Goal: Task Accomplishment & Management: Manage account settings

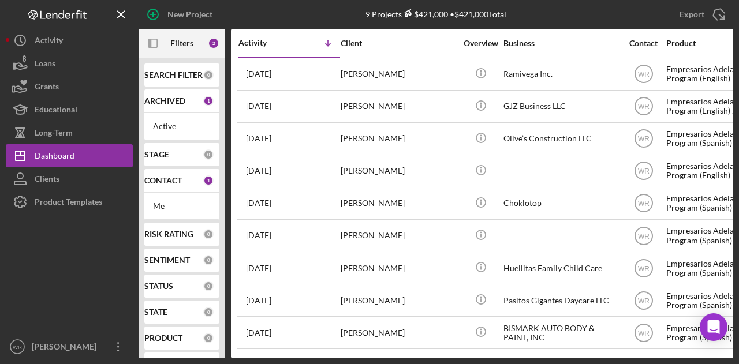
click at [175, 185] on div "CONTACT 1" at bounding box center [178, 181] width 69 height 10
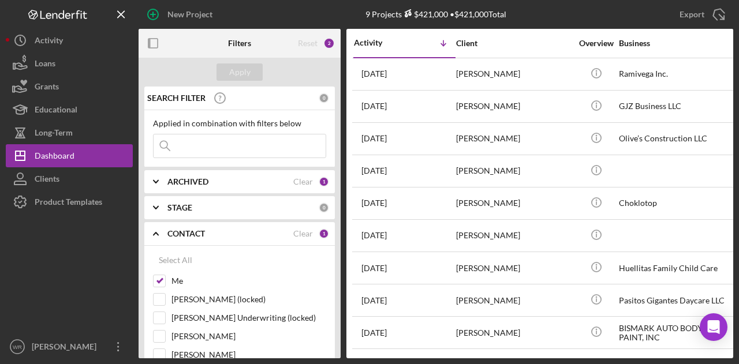
scroll to position [173, 0]
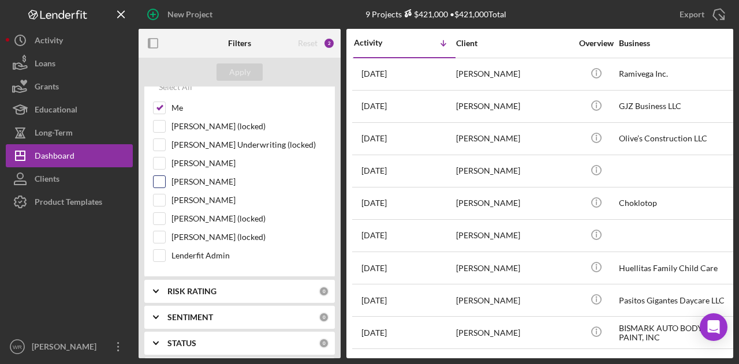
click at [198, 188] on div "[PERSON_NAME]" at bounding box center [239, 185] width 173 height 18
click at [200, 195] on label "[PERSON_NAME]" at bounding box center [248, 201] width 155 height 12
click at [165, 195] on input "[PERSON_NAME]" at bounding box center [160, 201] width 12 height 12
click at [250, 72] on button "Apply" at bounding box center [239, 72] width 46 height 17
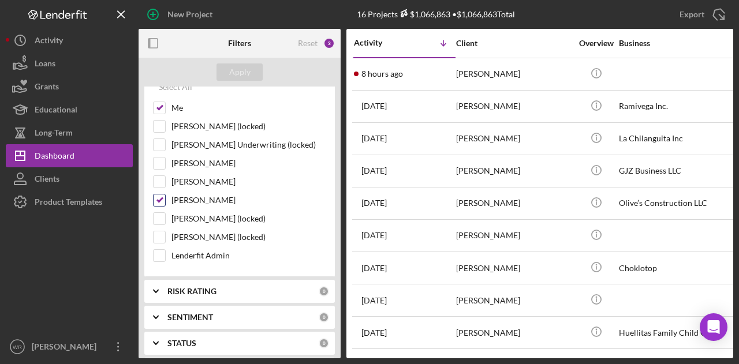
click at [204, 195] on label "[PERSON_NAME]" at bounding box center [248, 201] width 155 height 12
click at [165, 195] on input "[PERSON_NAME]" at bounding box center [160, 201] width 12 height 12
checkbox input "false"
click at [244, 73] on div "Apply" at bounding box center [239, 72] width 21 height 17
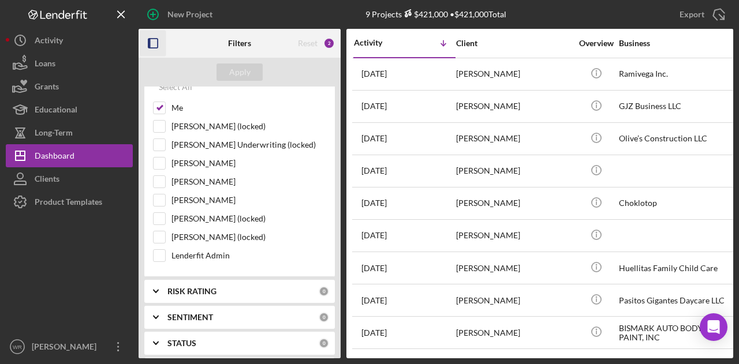
click at [152, 43] on icon "button" at bounding box center [153, 44] width 26 height 26
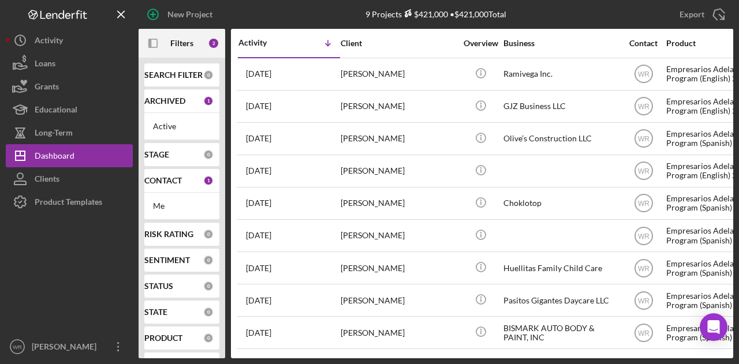
click at [162, 58] on div "SEARCH FILTER 0 ARCHIVED 1 Active STAGE 0 CONTACT 1 Me RISK RATING 0 SENTIMENT …" at bounding box center [182, 208] width 87 height 301
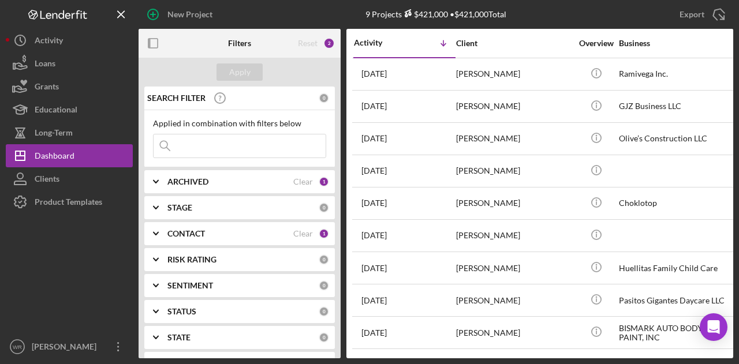
click at [215, 203] on div "STAGE" at bounding box center [242, 207] width 151 height 9
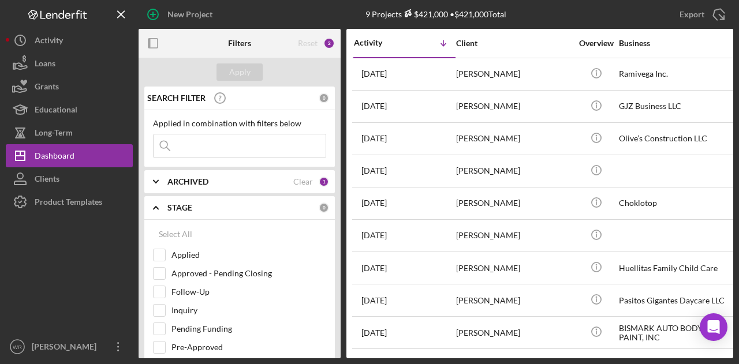
click at [197, 205] on div "STAGE" at bounding box center [242, 207] width 151 height 9
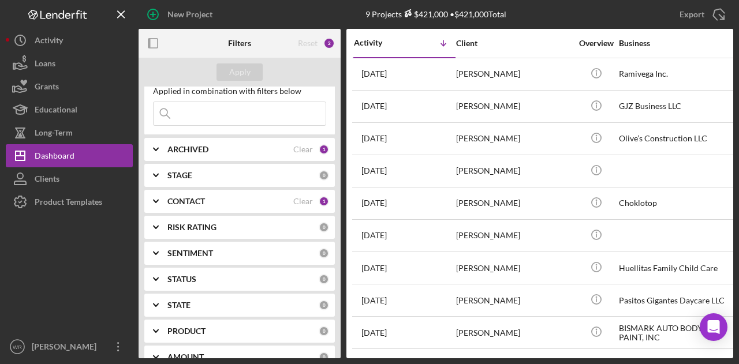
scroll to position [58, 0]
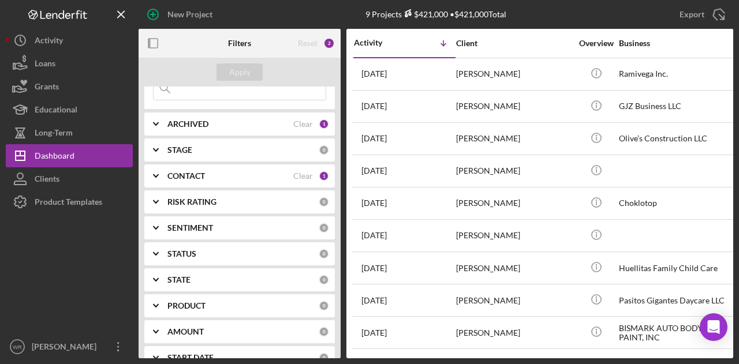
click at [209, 175] on div "CONTACT" at bounding box center [230, 175] width 126 height 9
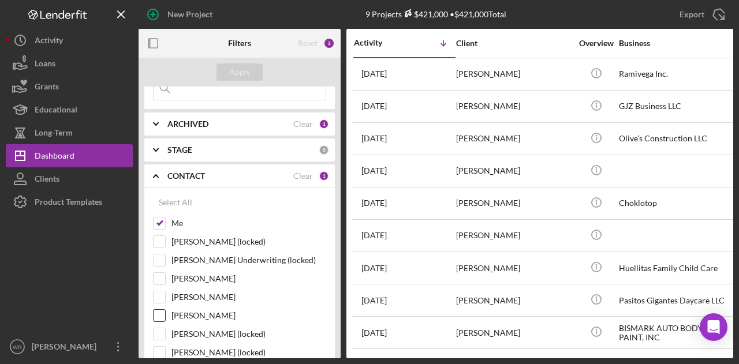
click at [212, 315] on label "[PERSON_NAME]" at bounding box center [248, 316] width 155 height 12
click at [165, 315] on input "[PERSON_NAME]" at bounding box center [160, 316] width 12 height 12
click at [257, 79] on button "Apply" at bounding box center [239, 72] width 46 height 17
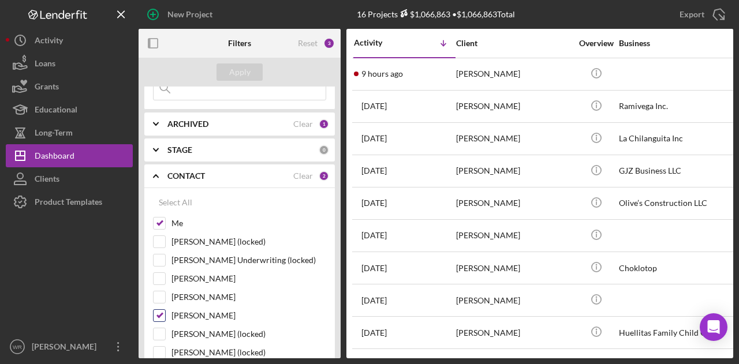
click at [208, 310] on label "[PERSON_NAME]" at bounding box center [248, 316] width 155 height 12
click at [165, 310] on input "[PERSON_NAME]" at bounding box center [160, 316] width 12 height 12
checkbox input "false"
click at [242, 78] on div "Apply" at bounding box center [239, 72] width 21 height 17
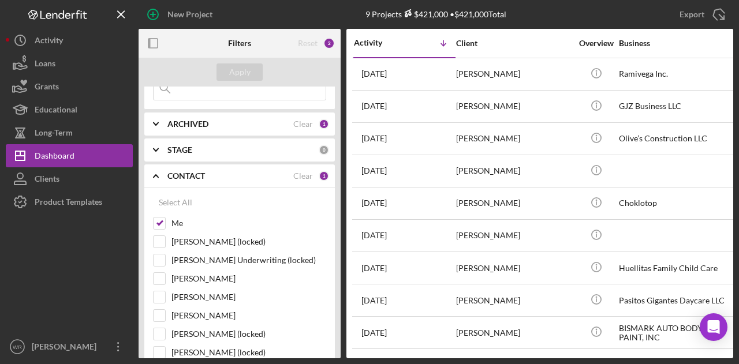
scroll to position [0, 0]
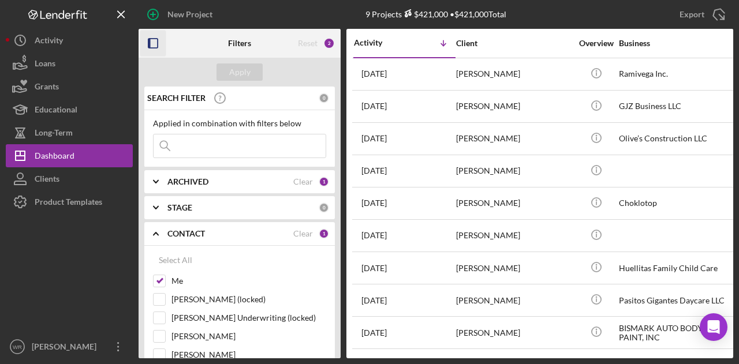
click at [154, 40] on icon "button" at bounding box center [153, 44] width 26 height 26
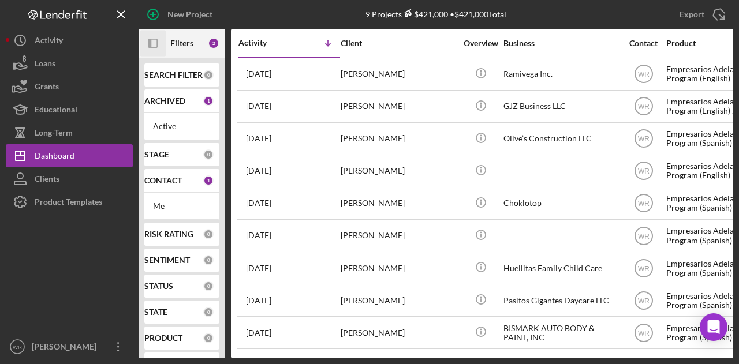
click at [156, 44] on icon "Icon/Panel Side Expand" at bounding box center [153, 44] width 26 height 26
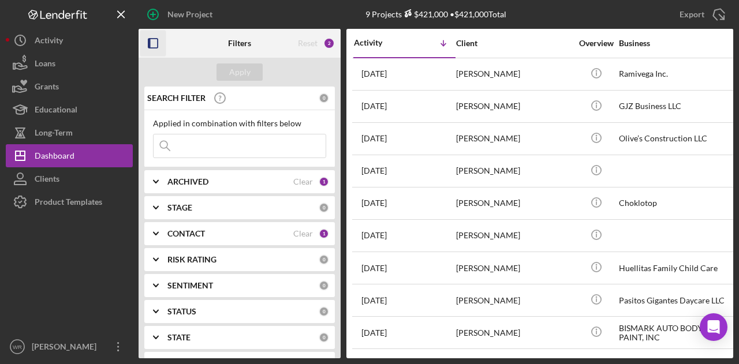
click at [193, 239] on div "CONTACT Clear 1" at bounding box center [248, 233] width 162 height 23
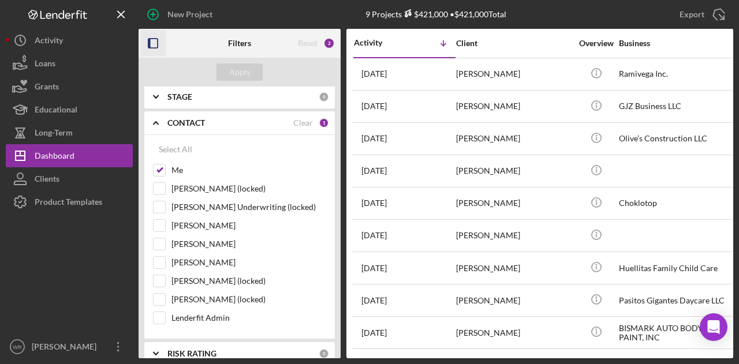
scroll to position [115, 0]
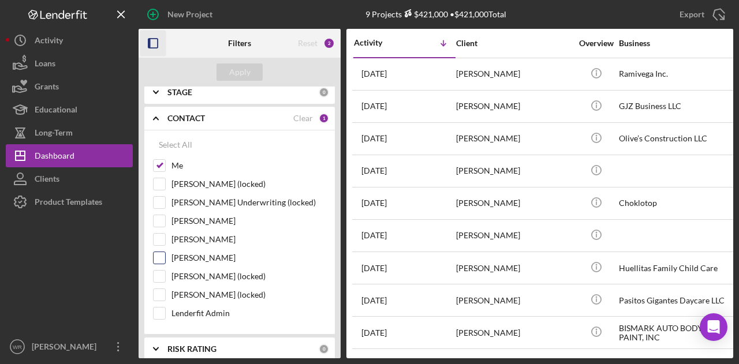
click at [200, 260] on label "[PERSON_NAME]" at bounding box center [248, 258] width 155 height 12
click at [165, 260] on input "[PERSON_NAME]" at bounding box center [160, 258] width 12 height 12
checkbox input "true"
click at [233, 76] on div "Apply" at bounding box center [239, 72] width 21 height 17
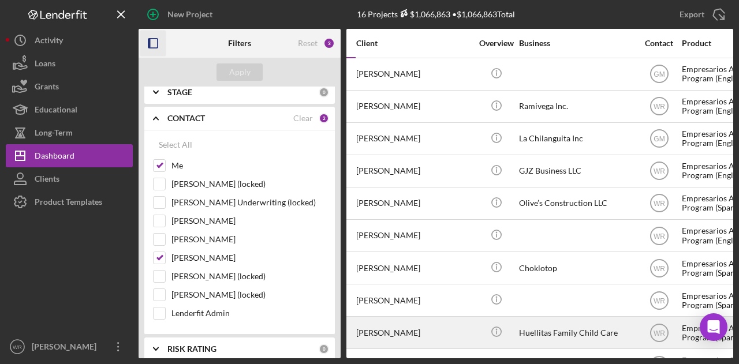
scroll to position [0, 98]
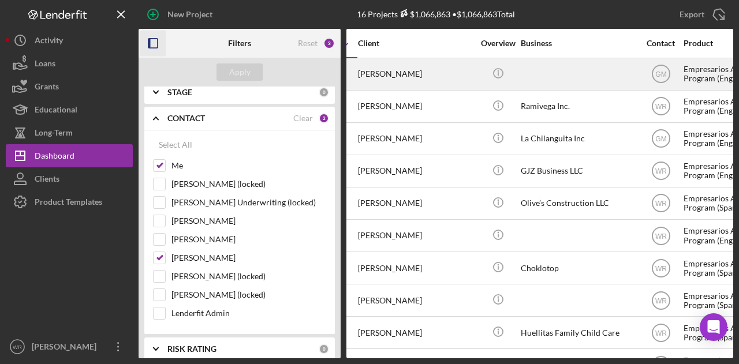
click at [419, 70] on div "[PERSON_NAME]" at bounding box center [415, 74] width 115 height 31
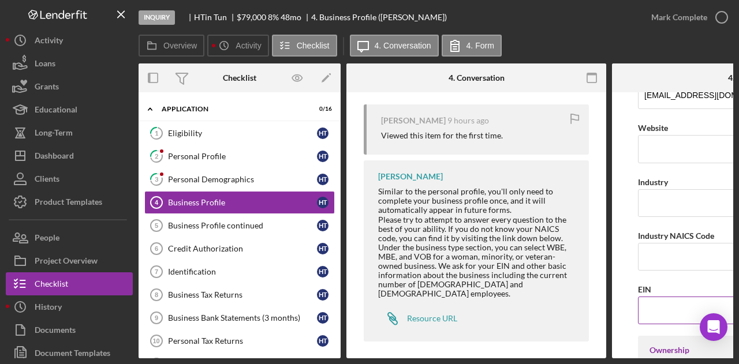
scroll to position [346, 0]
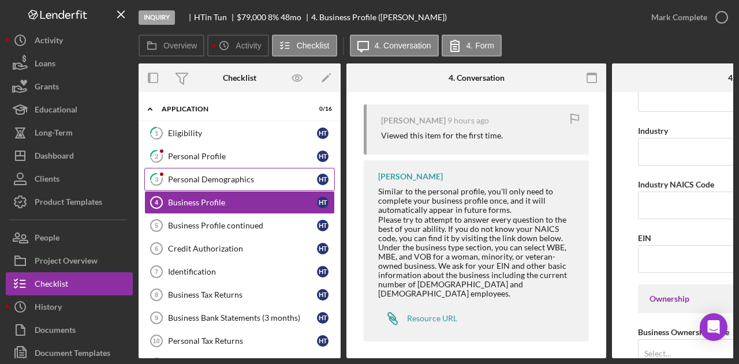
click at [259, 177] on div "Personal Demographics" at bounding box center [242, 179] width 149 height 9
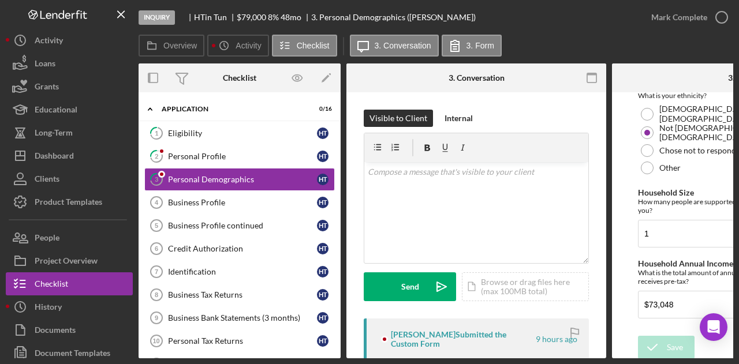
scroll to position [373, 0]
click at [262, 148] on link "2 Personal Profile H T" at bounding box center [239, 156] width 191 height 23
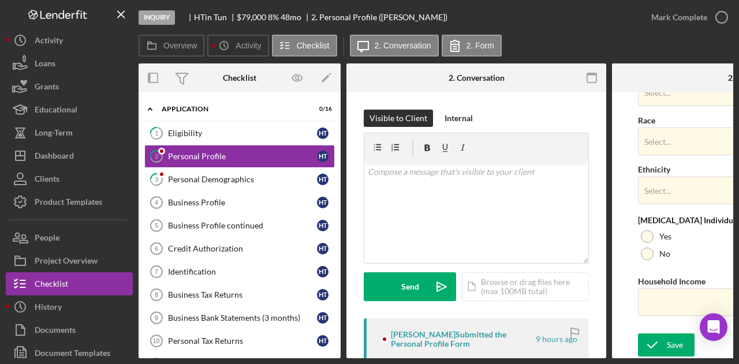
scroll to position [191, 0]
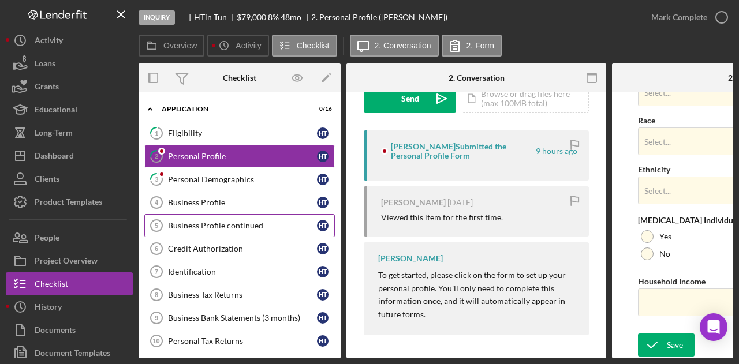
click at [210, 228] on div "Business Profile continued" at bounding box center [242, 225] width 149 height 9
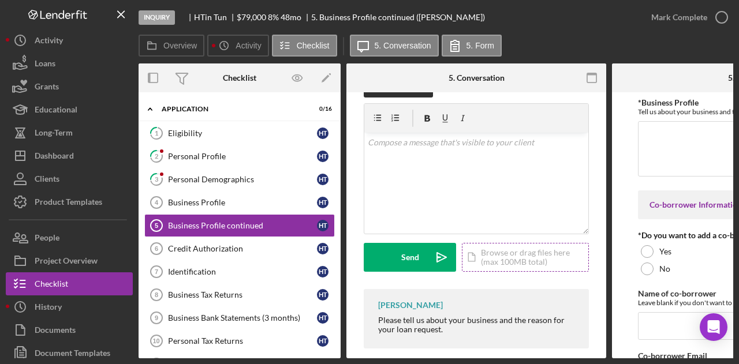
scroll to position [46, 0]
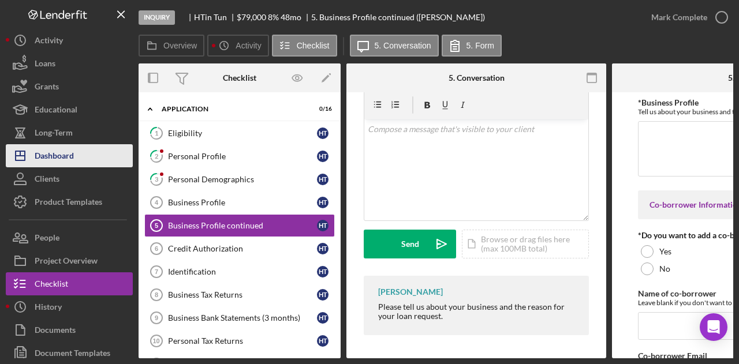
click at [55, 160] on div "Dashboard" at bounding box center [54, 157] width 39 height 26
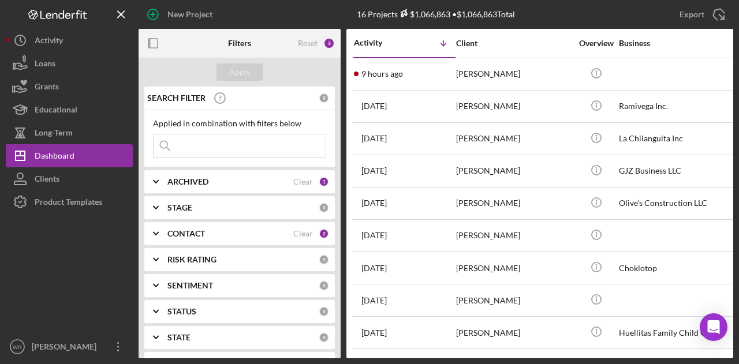
click at [206, 237] on div "CONTACT" at bounding box center [230, 233] width 126 height 9
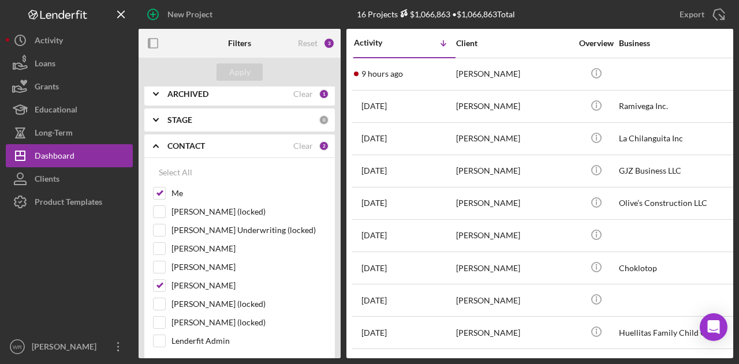
scroll to position [173, 0]
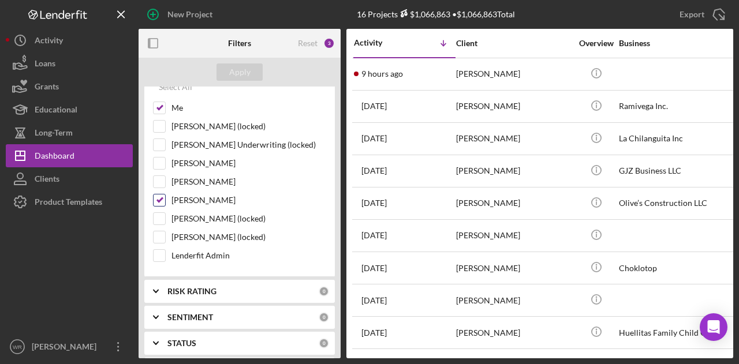
click at [196, 198] on label "[PERSON_NAME]" at bounding box center [248, 201] width 155 height 12
click at [165, 198] on input "[PERSON_NAME]" at bounding box center [160, 201] width 12 height 12
checkbox input "false"
click at [230, 62] on div "Apply" at bounding box center [240, 72] width 202 height 29
click at [233, 66] on div "Apply" at bounding box center [239, 72] width 21 height 17
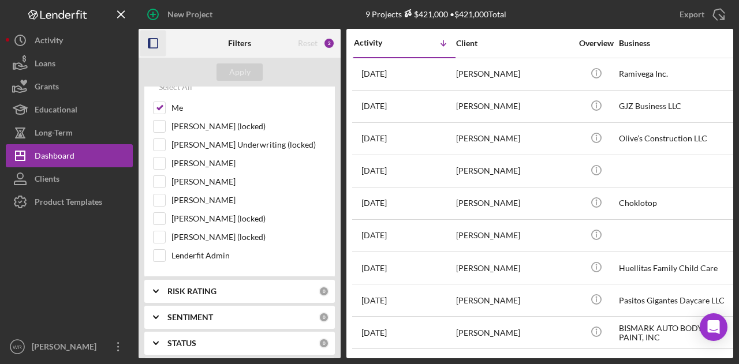
click at [155, 39] on rect "button" at bounding box center [152, 43] width 9 height 9
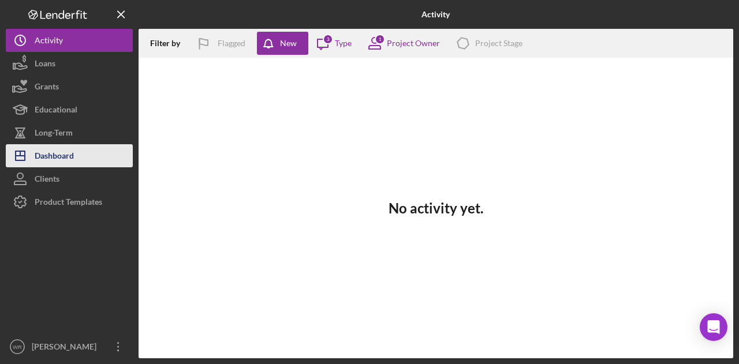
click at [85, 162] on button "Icon/Dashboard Dashboard" at bounding box center [69, 155] width 127 height 23
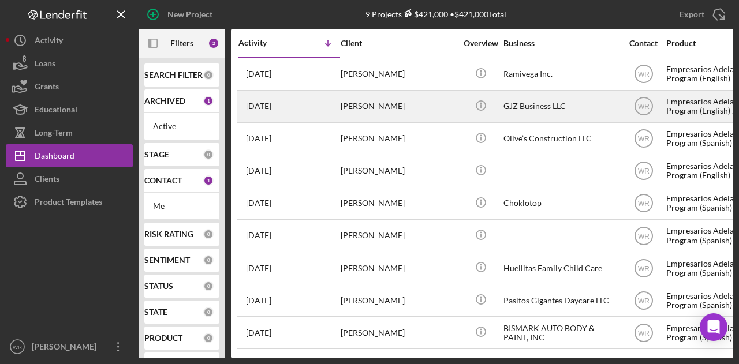
click at [416, 114] on div "[PERSON_NAME]" at bounding box center [398, 106] width 115 height 31
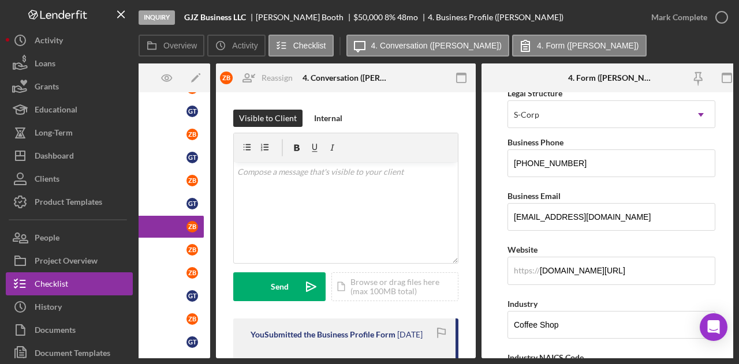
scroll to position [0, 137]
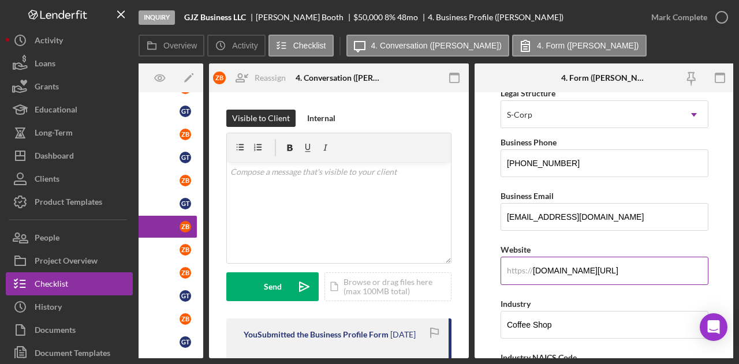
drag, startPoint x: 663, startPoint y: 273, endPoint x: 528, endPoint y: 272, distance: 134.5
click at [528, 272] on div "https:// Website www.therevivalcoffeeco.com/" at bounding box center [605, 263] width 208 height 42
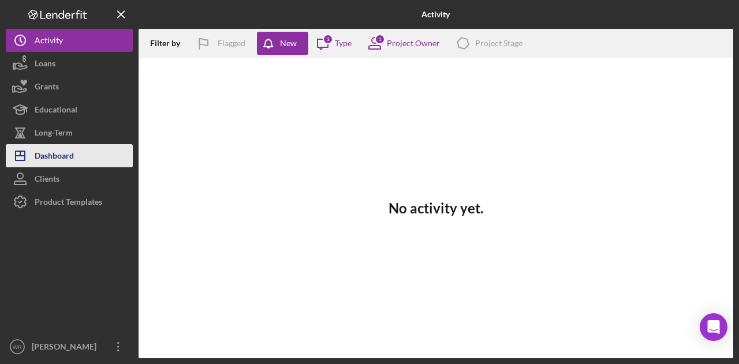
click at [109, 159] on button "Icon/Dashboard Dashboard" at bounding box center [69, 155] width 127 height 23
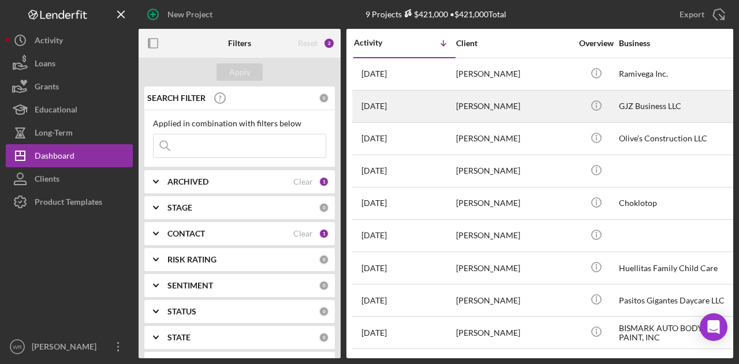
click at [498, 111] on div "[PERSON_NAME]" at bounding box center [513, 106] width 115 height 31
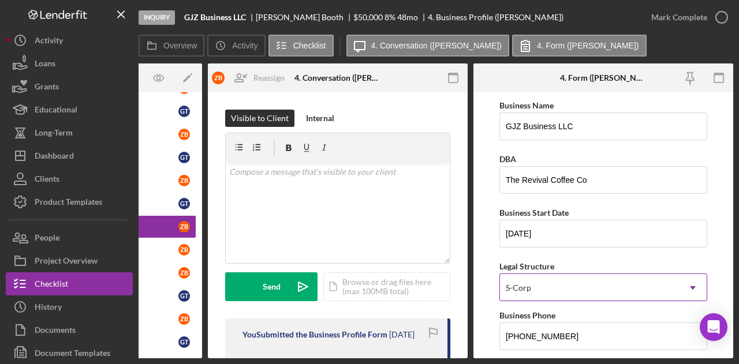
click at [560, 286] on div "S-Corp" at bounding box center [589, 288] width 179 height 27
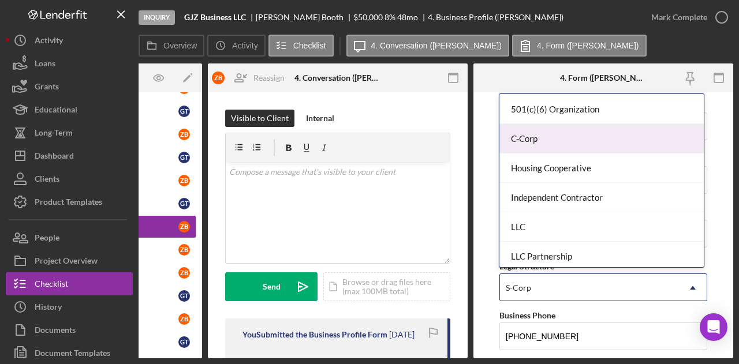
scroll to position [173, 0]
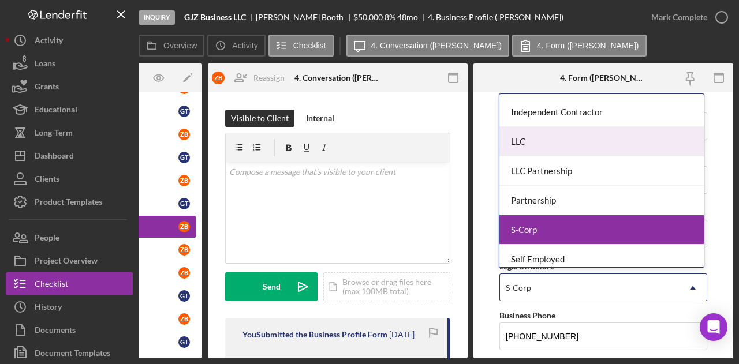
click at [572, 137] on div "LLC" at bounding box center [601, 141] width 204 height 29
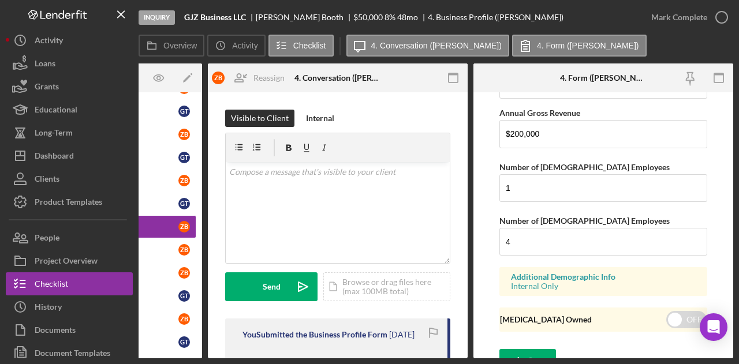
scroll to position [1386, 0]
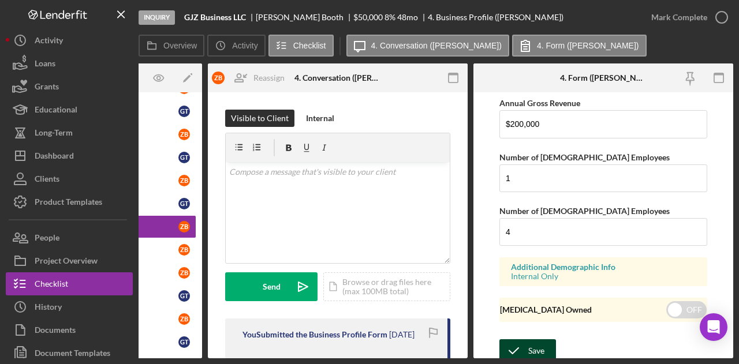
click at [520, 349] on icon "submit" at bounding box center [513, 351] width 29 height 29
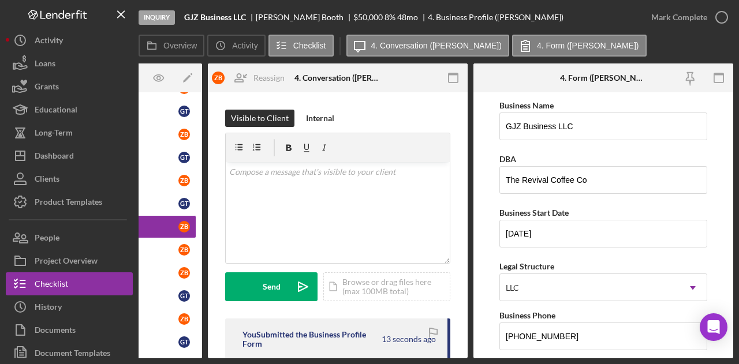
scroll to position [0, 0]
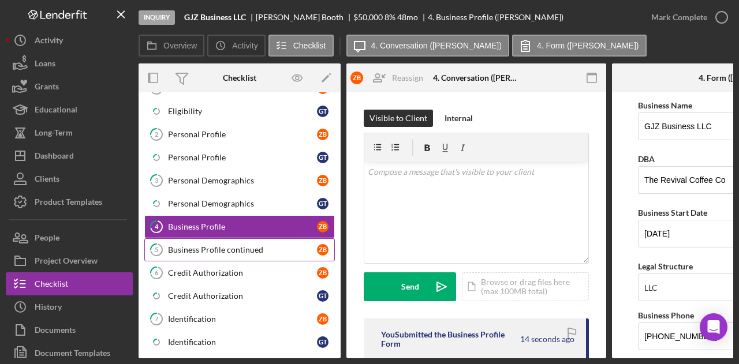
click at [236, 245] on div "Business Profile continued" at bounding box center [242, 249] width 149 height 9
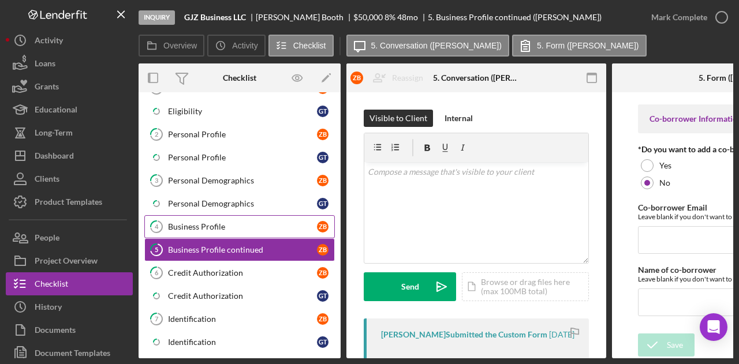
click at [212, 222] on div "Business Profile" at bounding box center [242, 226] width 149 height 9
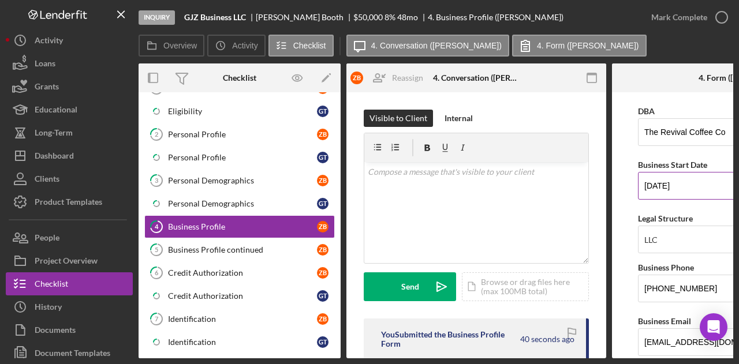
scroll to position [115, 0]
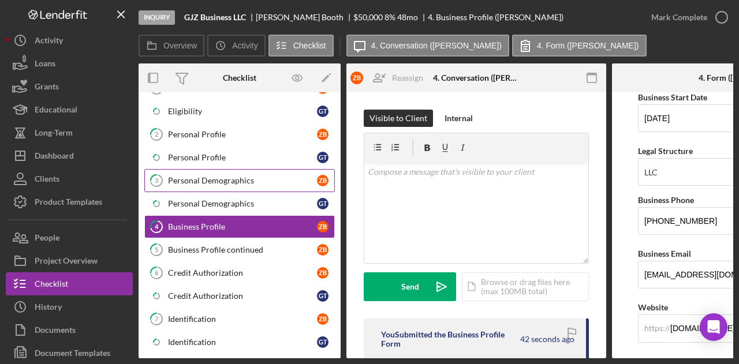
click at [223, 189] on link "3 Personal Demographics Z B" at bounding box center [239, 180] width 191 height 23
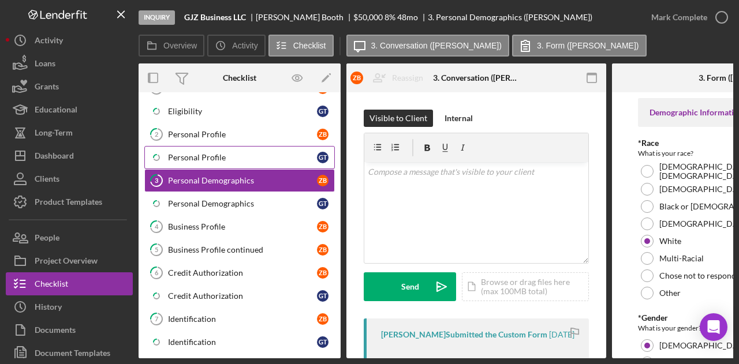
click at [231, 146] on link "Icon/Checklist Item Sub Partial Personal Profile G T" at bounding box center [239, 157] width 191 height 23
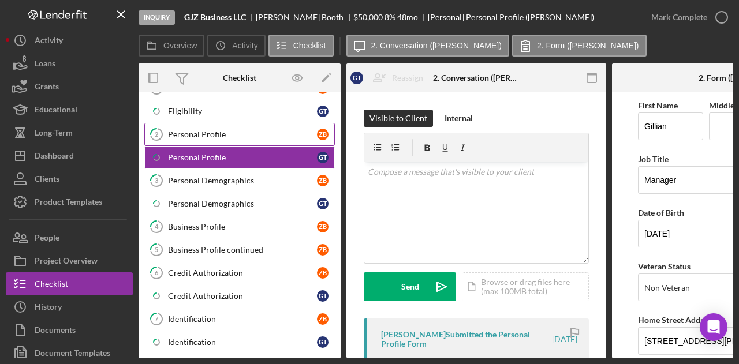
click at [234, 141] on link "2 Personal Profile Z B" at bounding box center [239, 134] width 191 height 23
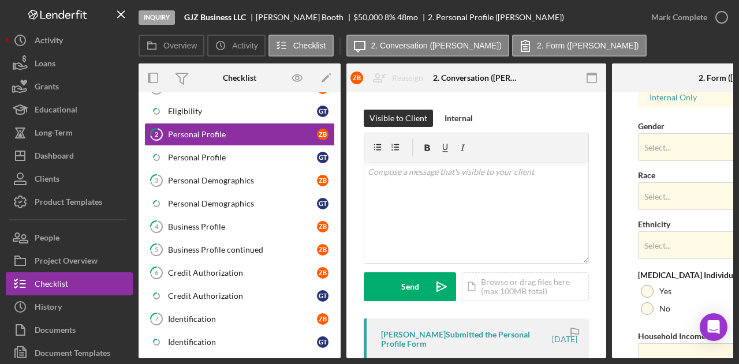
scroll to position [505, 0]
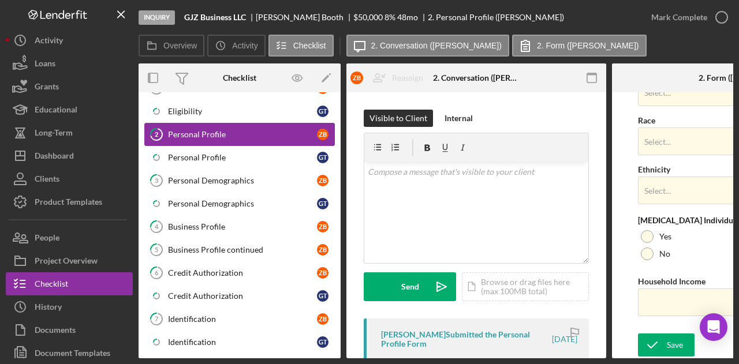
click at [221, 143] on link "2 Personal Profile Z B" at bounding box center [239, 134] width 191 height 23
click at [220, 151] on link "Icon/Checklist Item Sub Partial Personal Profile G T" at bounding box center [239, 157] width 191 height 23
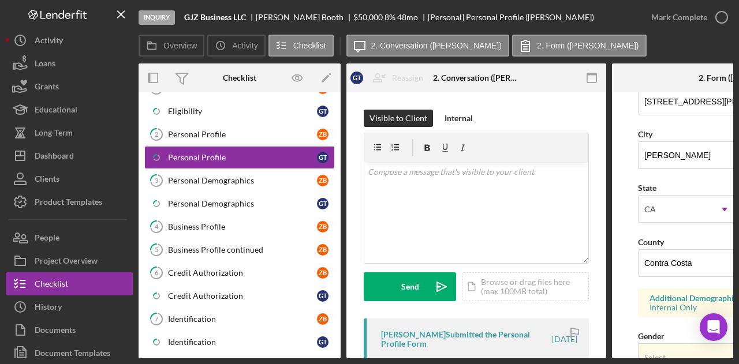
scroll to position [216, 0]
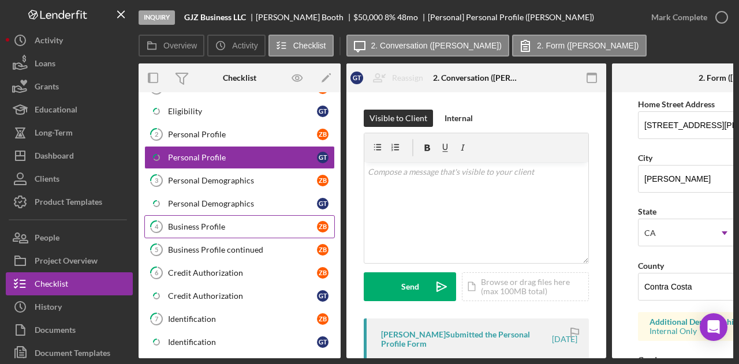
click at [227, 227] on div "Business Profile" at bounding box center [242, 226] width 149 height 9
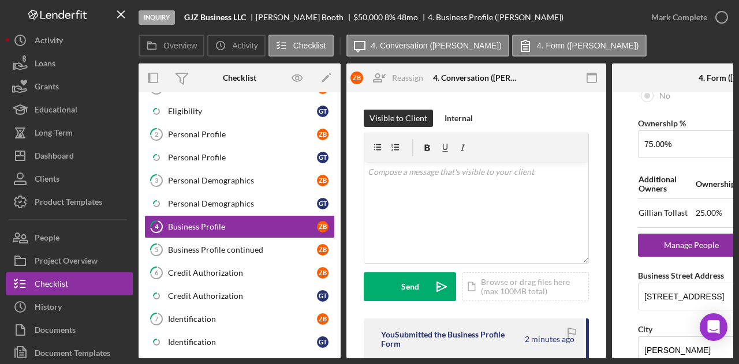
scroll to position [751, 0]
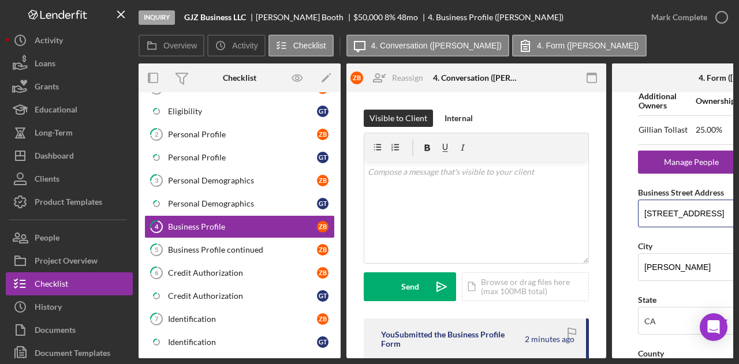
drag, startPoint x: 708, startPoint y: 210, endPoint x: 633, endPoint y: 212, distance: 75.7
click at [633, 212] on form "Business Name GJZ Business LLC DBA The Revival Coffee Co Business Start Date [D…" at bounding box center [742, 225] width 260 height 266
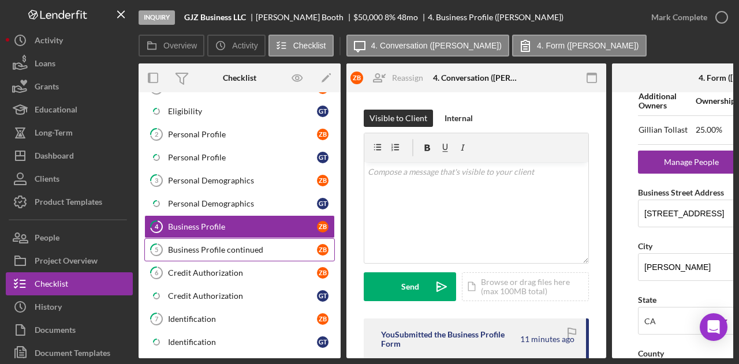
click at [208, 245] on div "Business Profile continued" at bounding box center [242, 249] width 149 height 9
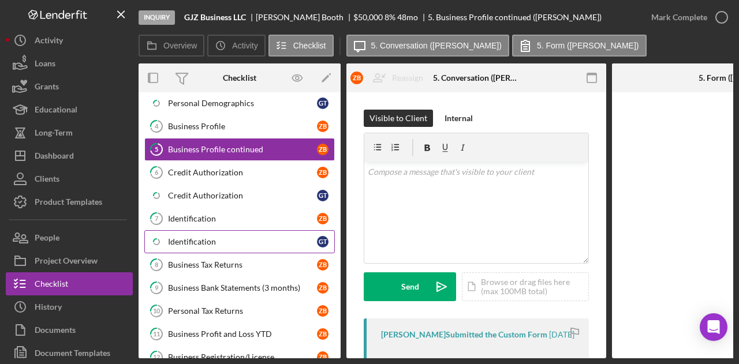
scroll to position [186, 0]
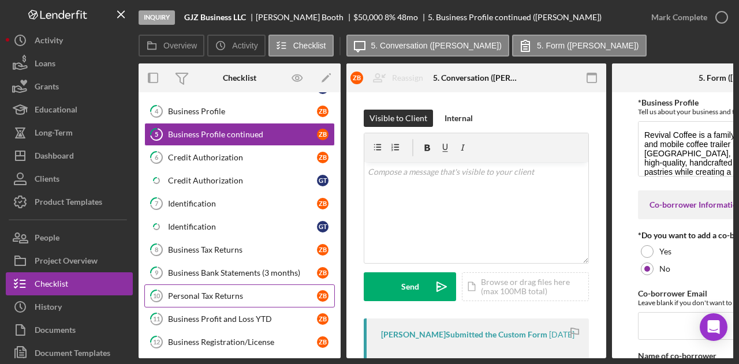
click at [225, 285] on link "10 Personal Tax Returns Z B" at bounding box center [239, 296] width 191 height 23
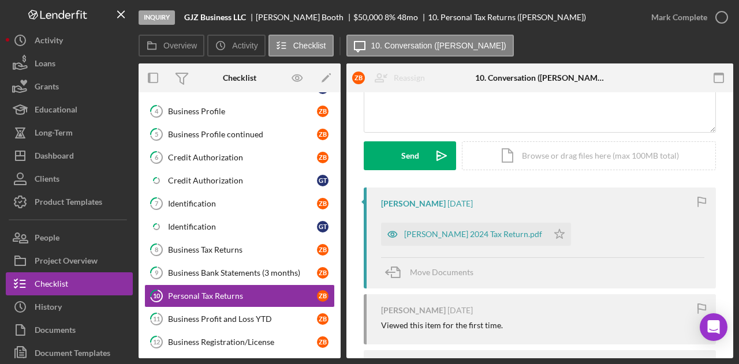
scroll to position [173, 0]
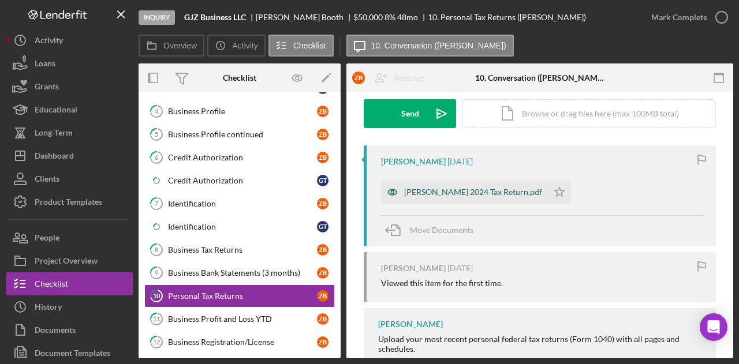
click at [494, 194] on div "[PERSON_NAME] 2024 Tax Return.pdf" at bounding box center [473, 192] width 138 height 9
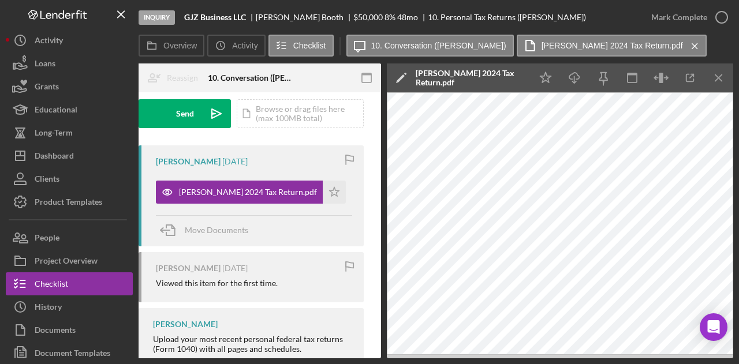
scroll to position [0, 0]
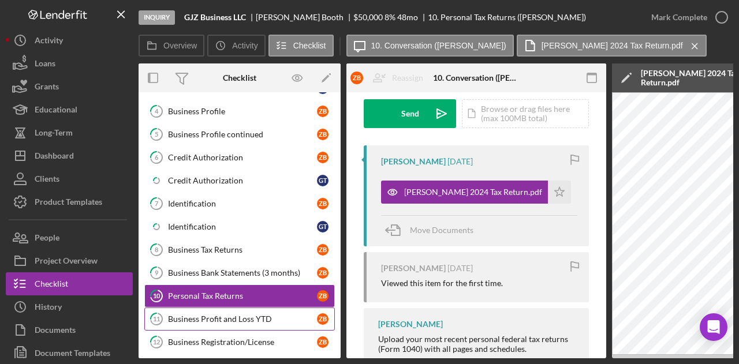
click at [217, 315] on div "Business Profit and Loss YTD" at bounding box center [242, 319] width 149 height 9
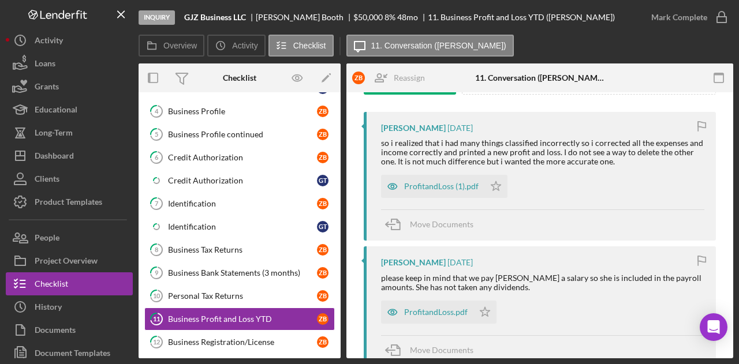
scroll to position [231, 0]
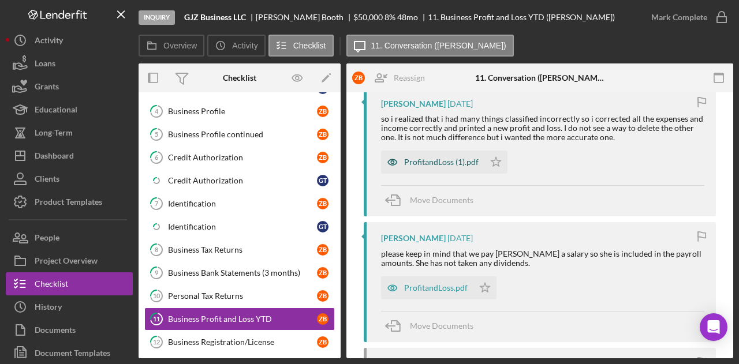
click at [460, 161] on div "ProfitandLoss (1).pdf" at bounding box center [441, 162] width 74 height 9
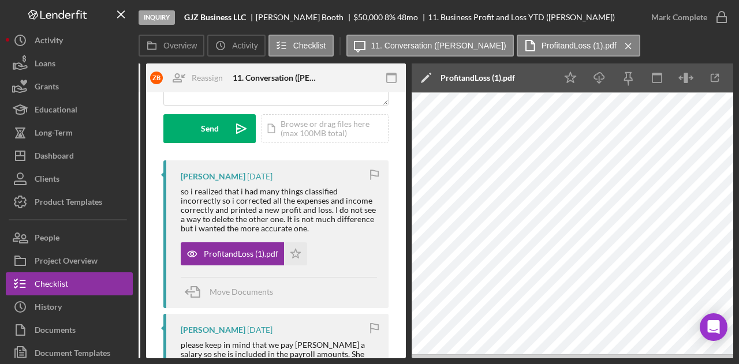
scroll to position [0, 215]
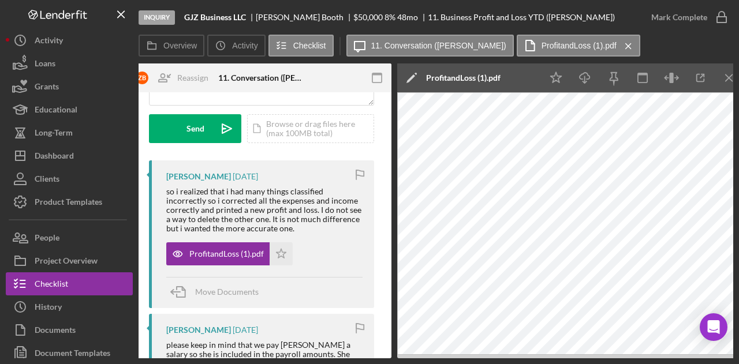
click at [277, 359] on div "Inquiry GJZ Business LLC [PERSON_NAME] $50,000 $50,000 8 % 48 mo 11. Business P…" at bounding box center [369, 182] width 739 height 364
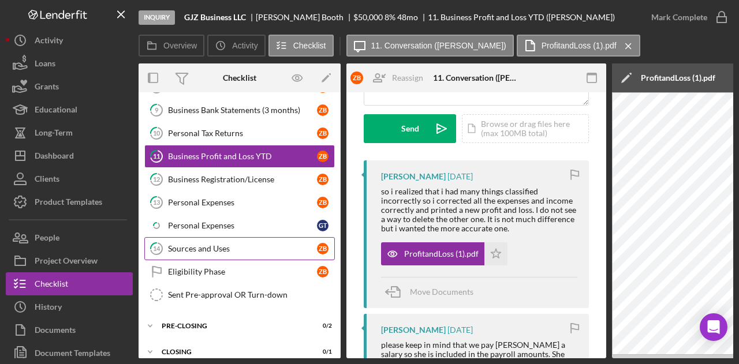
scroll to position [354, 0]
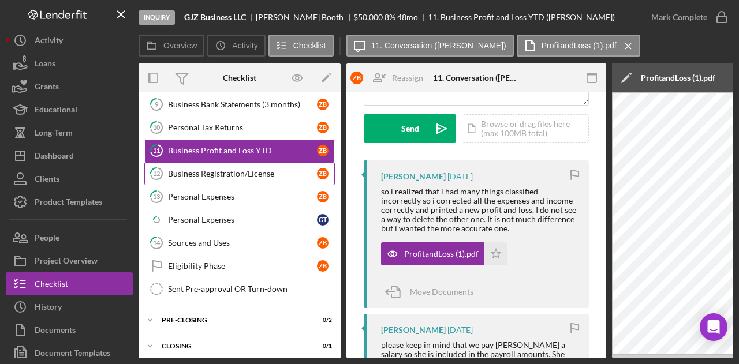
click at [207, 170] on div "Business Registration/License" at bounding box center [242, 173] width 149 height 9
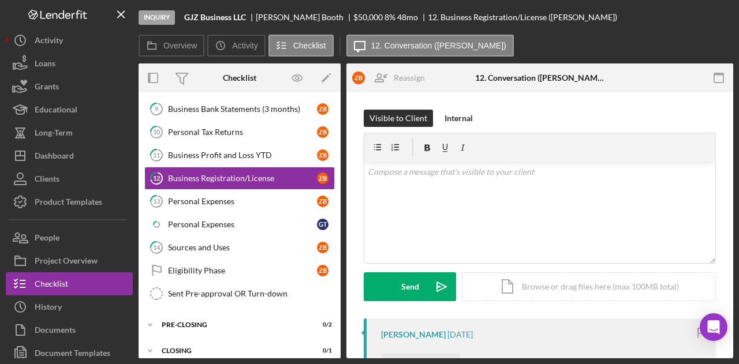
scroll to position [351, 0]
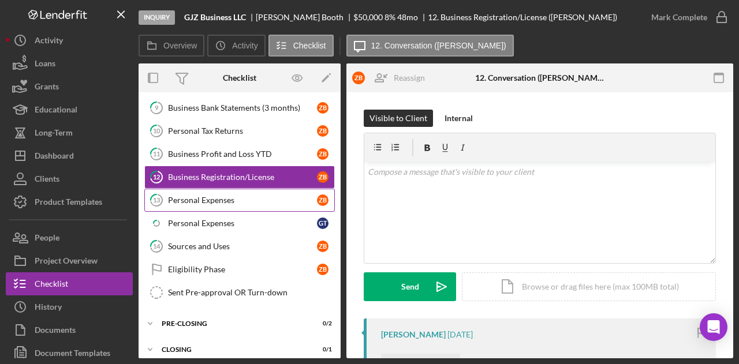
click at [238, 200] on link "13 Personal Expenses Z B" at bounding box center [239, 200] width 191 height 23
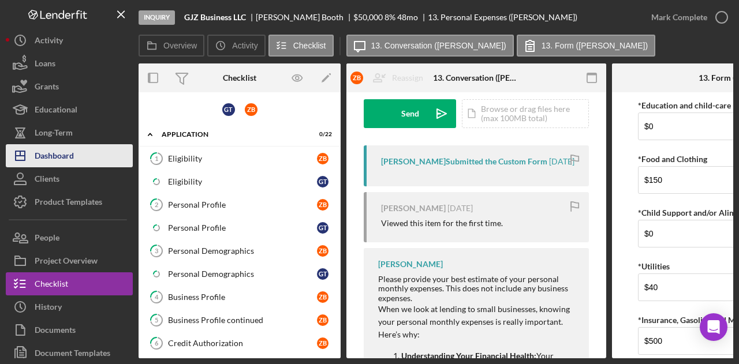
click at [87, 155] on button "Icon/Dashboard Dashboard" at bounding box center [69, 155] width 127 height 23
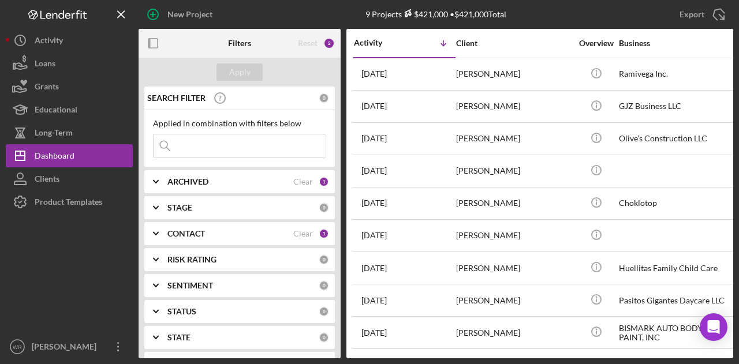
click at [186, 213] on div "STAGE 0" at bounding box center [248, 207] width 162 height 23
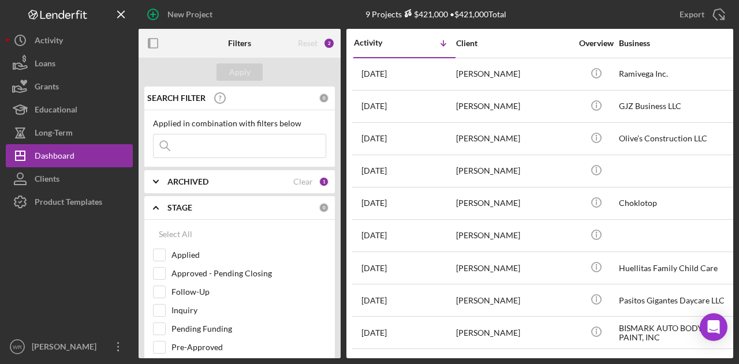
click at [187, 209] on b "STAGE" at bounding box center [179, 207] width 25 height 9
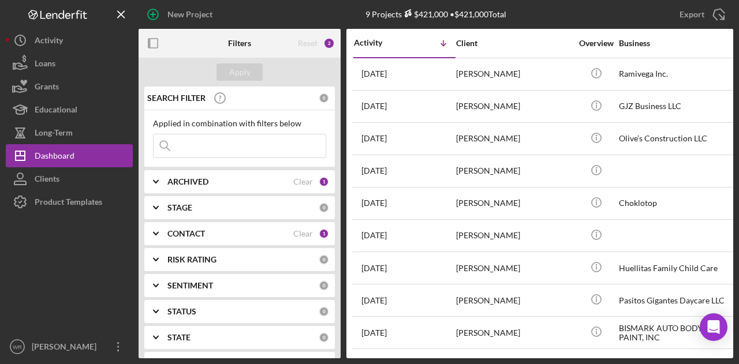
click at [215, 234] on div "CONTACT" at bounding box center [230, 233] width 126 height 9
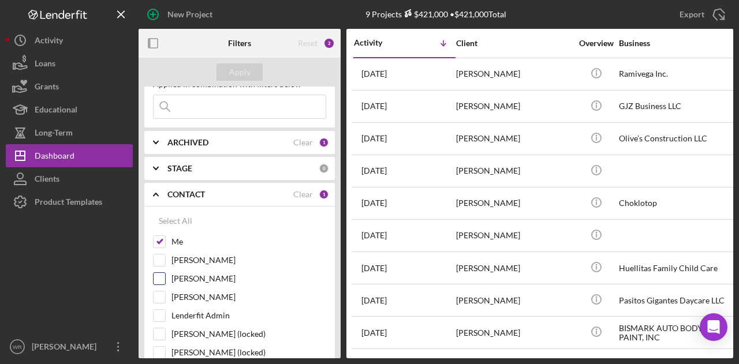
scroll to position [58, 0]
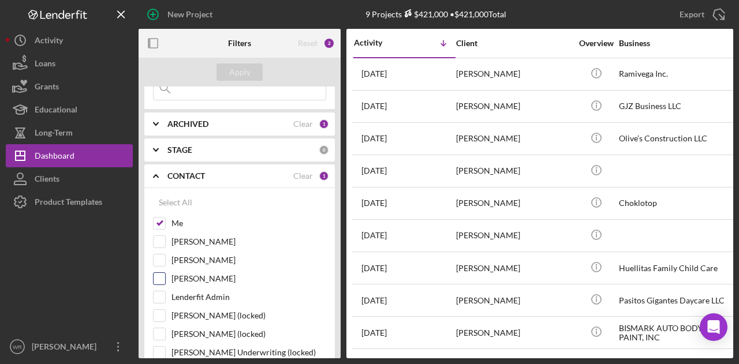
click at [193, 274] on label "[PERSON_NAME]" at bounding box center [248, 279] width 155 height 12
click at [165, 274] on input "[PERSON_NAME]" at bounding box center [160, 279] width 12 height 12
checkbox input "true"
click at [241, 71] on div "Apply" at bounding box center [239, 72] width 21 height 17
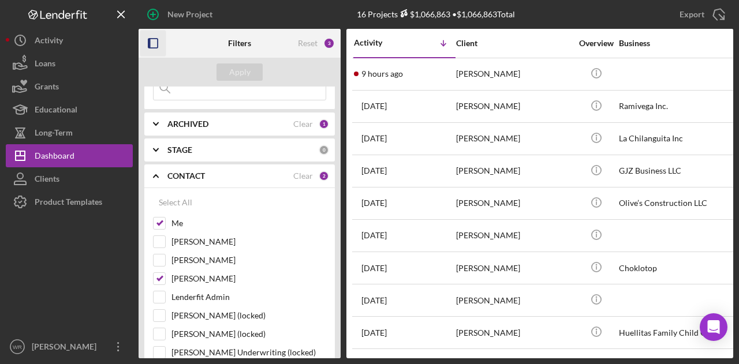
click at [150, 46] on rect "button" at bounding box center [149, 43] width 2 height 9
